Goal: Information Seeking & Learning: Learn about a topic

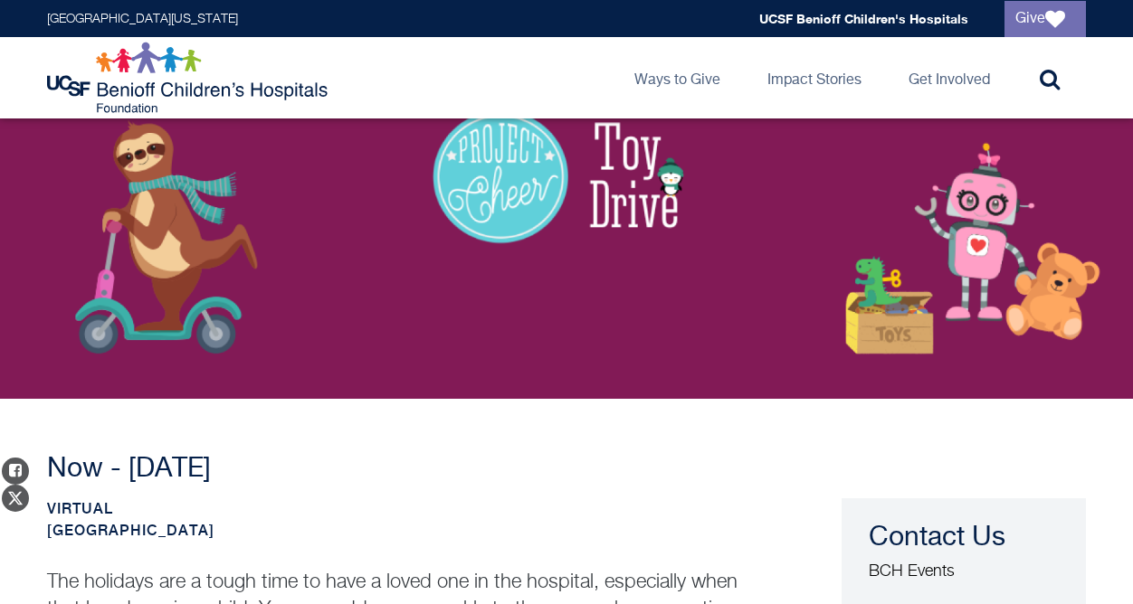
scroll to position [342, 0]
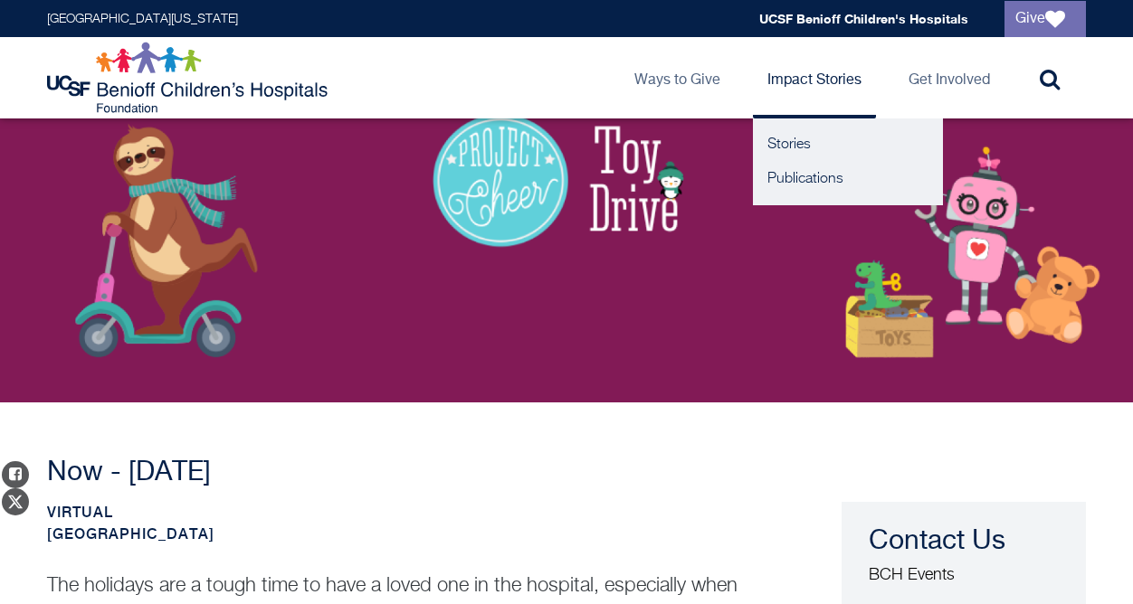
click at [818, 86] on link "Impact Stories" at bounding box center [814, 77] width 123 height 81
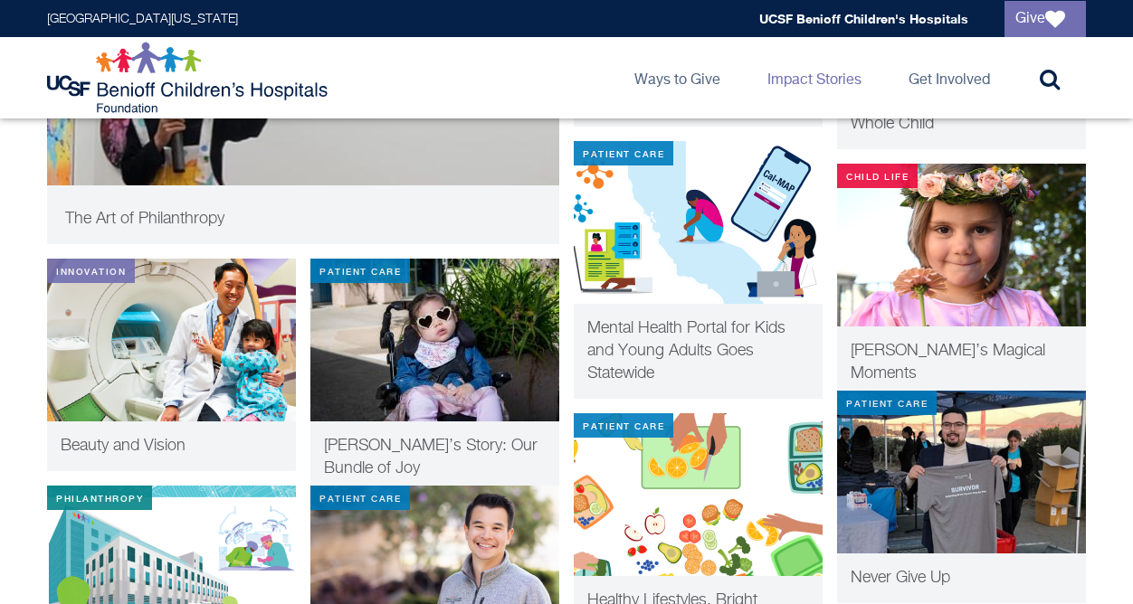
scroll to position [814, 0]
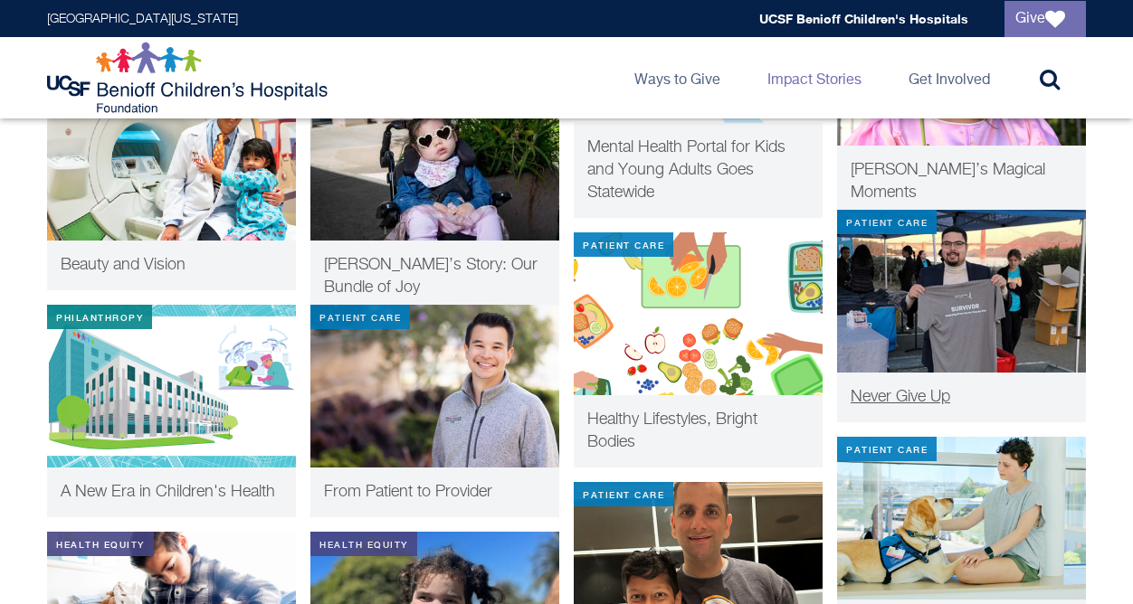
click at [965, 238] on img at bounding box center [961, 291] width 249 height 163
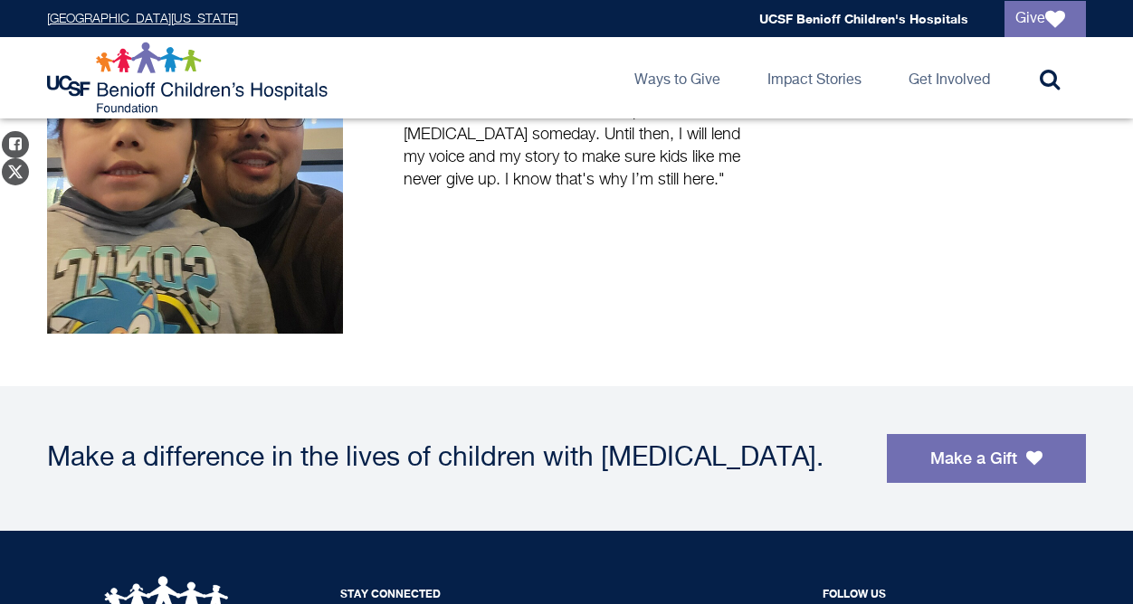
scroll to position [1232, 0]
